Goal: Task Accomplishment & Management: Use online tool/utility

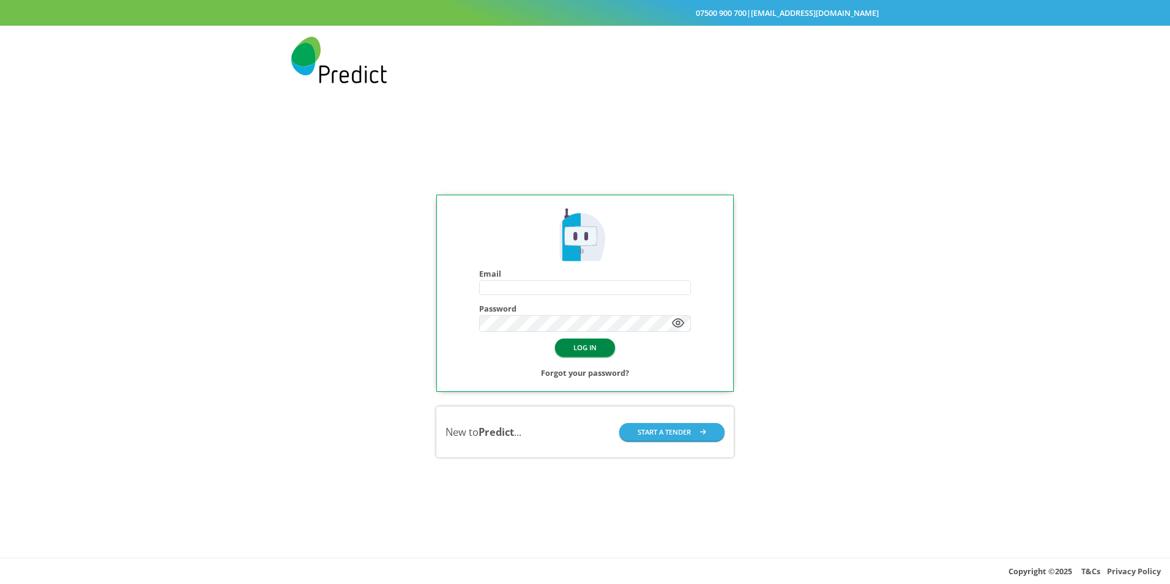
type input "**********"
click at [579, 346] on button "LOG IN" at bounding box center [585, 347] width 60 height 18
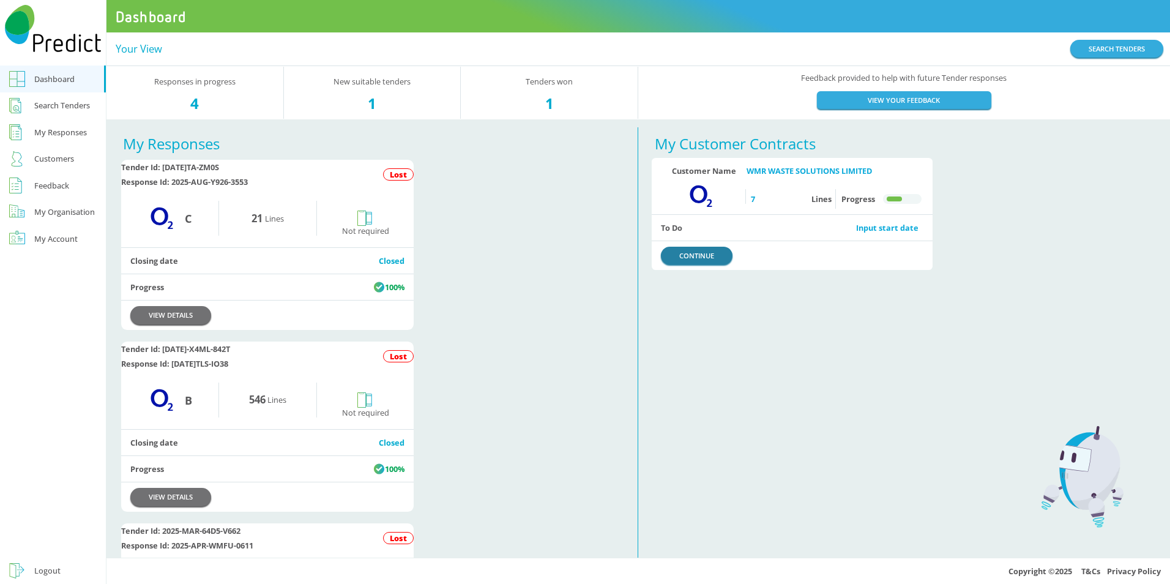
click at [699, 257] on link "CONTINUE" at bounding box center [697, 256] width 72 height 18
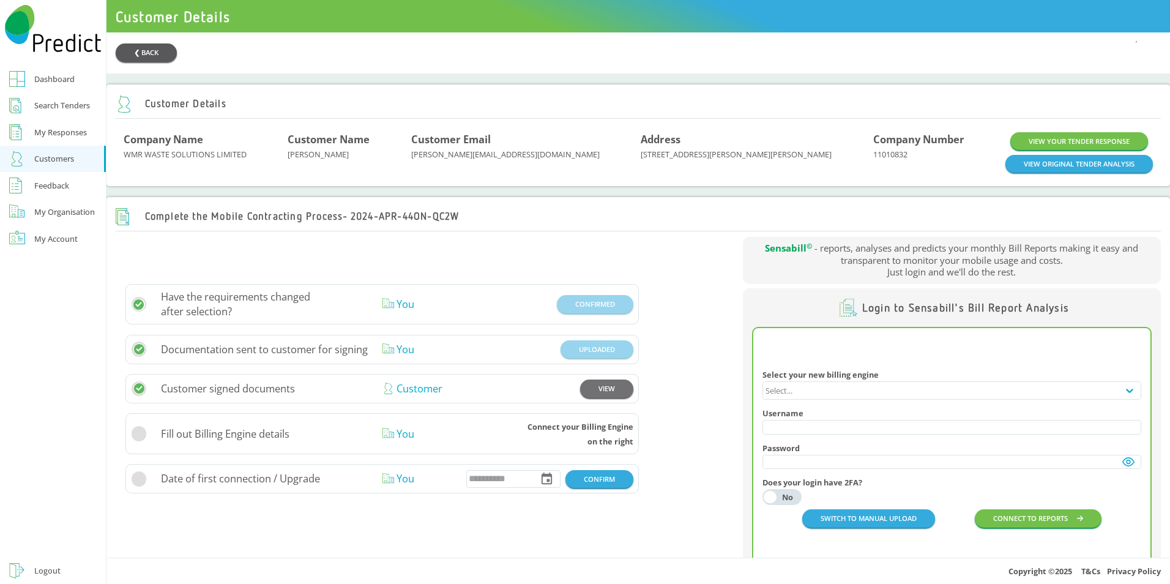
click at [133, 50] on button "❮ BACK" at bounding box center [146, 52] width 61 height 18
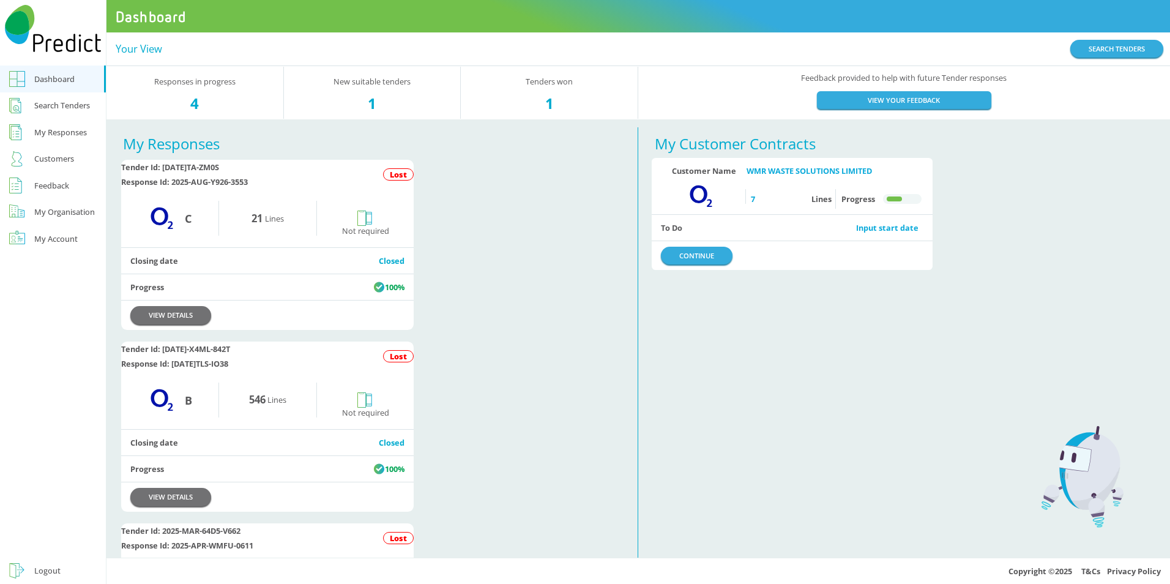
click at [369, 102] on div "1" at bounding box center [372, 103] width 177 height 15
click at [371, 102] on div "1" at bounding box center [372, 103] width 177 height 15
click at [61, 104] on div "Search Tenders" at bounding box center [62, 105] width 56 height 15
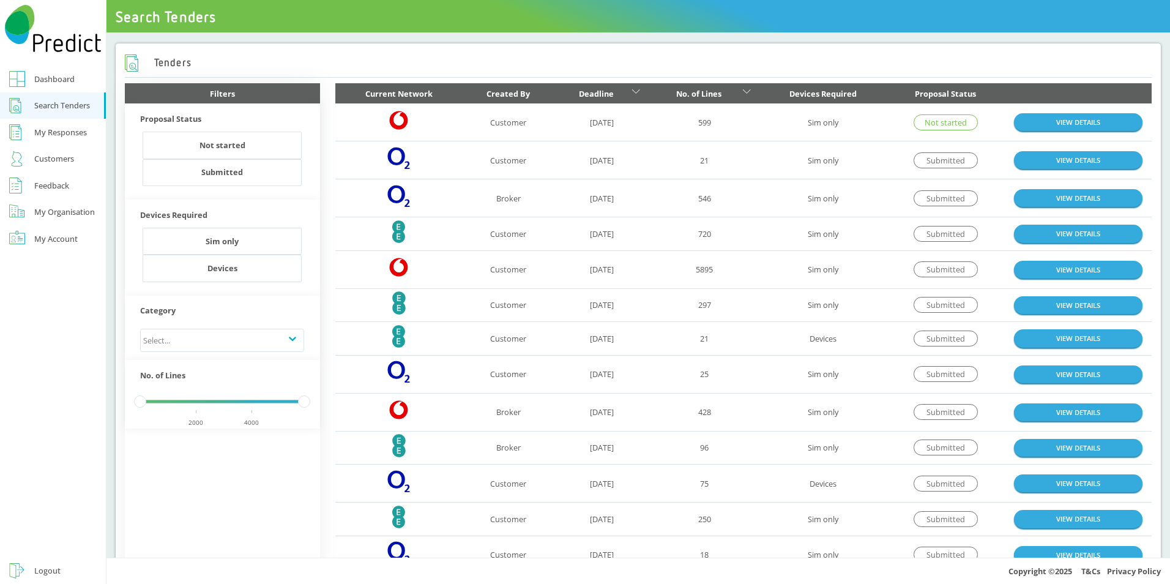
click at [76, 134] on div "My Responses" at bounding box center [60, 132] width 53 height 15
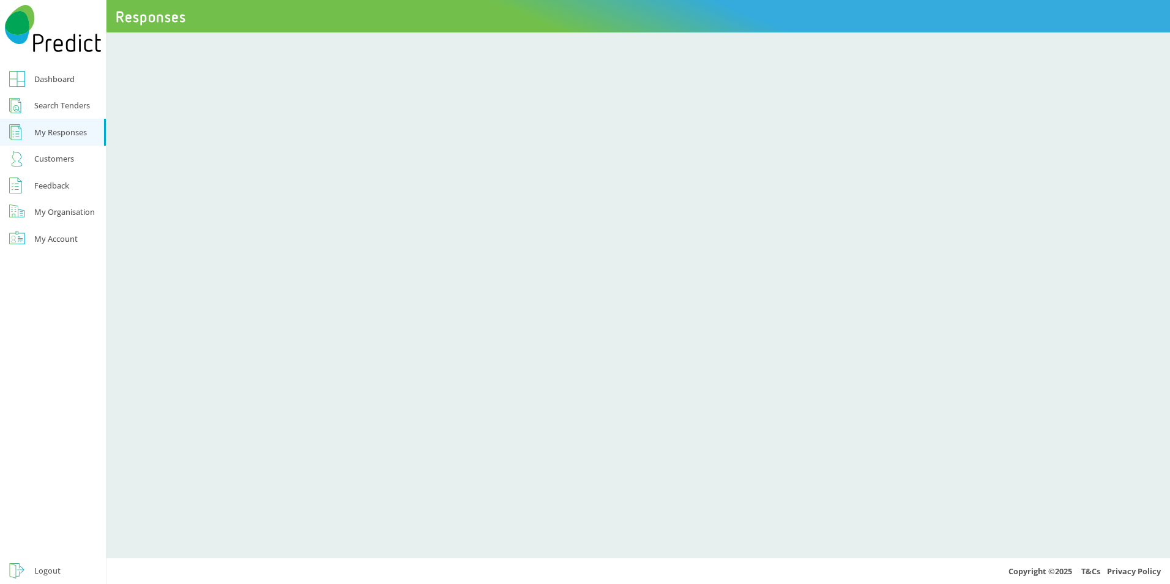
click at [72, 109] on div "Search Tenders" at bounding box center [62, 105] width 56 height 15
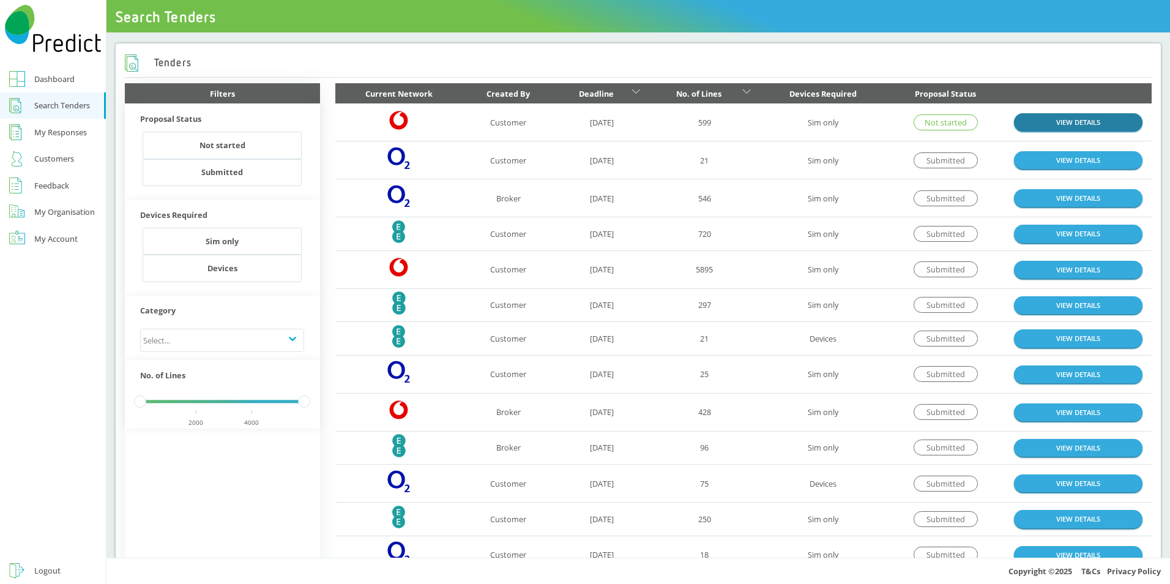
click at [1058, 149] on td "VIEW DETAILS" at bounding box center [1077, 160] width 147 height 38
click at [1053, 125] on link "VIEW DETAILS" at bounding box center [1078, 122] width 128 height 18
